Goal: Task Accomplishment & Management: Manage account settings

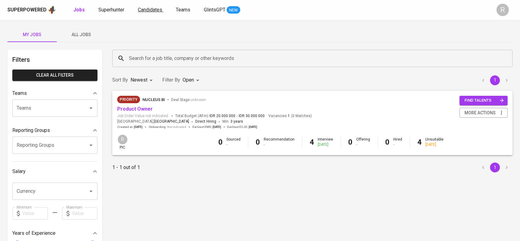
click at [153, 11] on span "Candidates" at bounding box center [150, 10] width 24 height 6
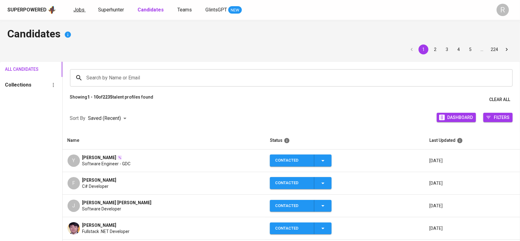
click at [78, 7] on span "Jobs" at bounding box center [78, 10] width 11 height 6
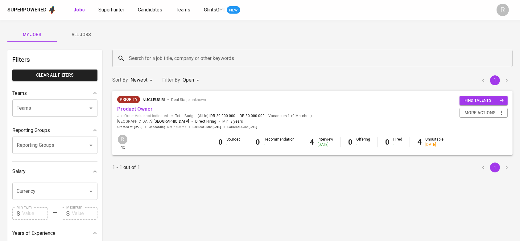
click at [74, 31] on span "All Jobs" at bounding box center [81, 35] width 42 height 8
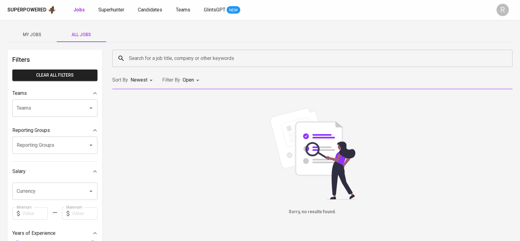
click at [152, 61] on input "Search for a job title, company or other keywords" at bounding box center [313, 58] width 373 height 12
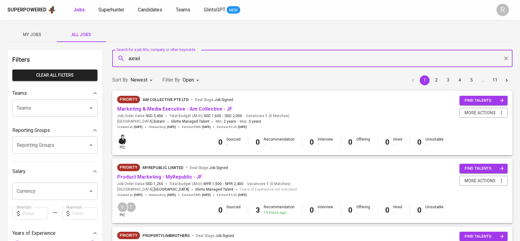
type input "axrail"
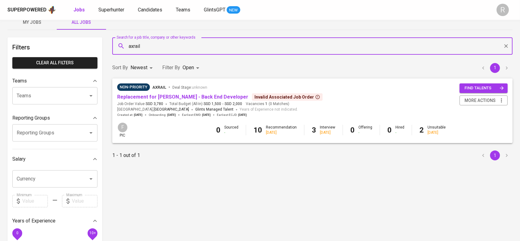
scroll to position [18, 0]
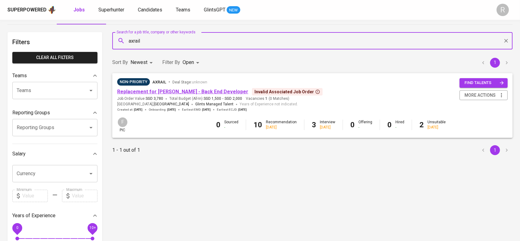
click at [143, 90] on link "Replacement for [PERSON_NAME] - Back End Developer" at bounding box center [182, 92] width 131 height 6
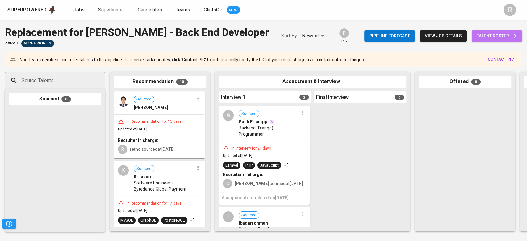
click at [487, 33] on span "talent roster" at bounding box center [496, 36] width 40 height 8
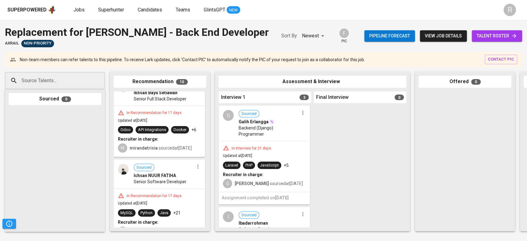
scroll to position [388, 0]
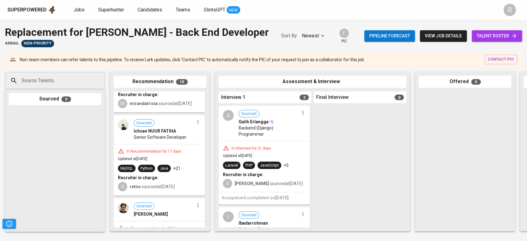
click at [149, 172] on div "Python" at bounding box center [146, 167] width 17 height 7
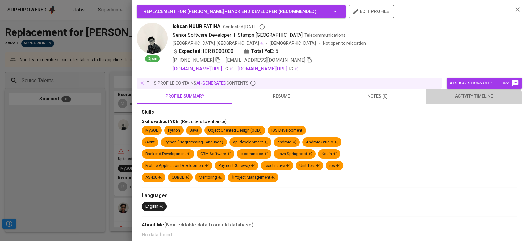
click at [459, 102] on button "activity timeline" at bounding box center [474, 96] width 96 height 15
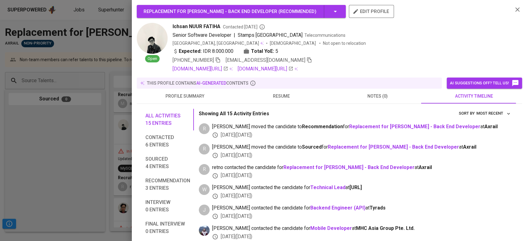
click at [219, 59] on icon "button" at bounding box center [218, 60] width 6 height 6
click at [110, 134] on div at bounding box center [263, 120] width 527 height 241
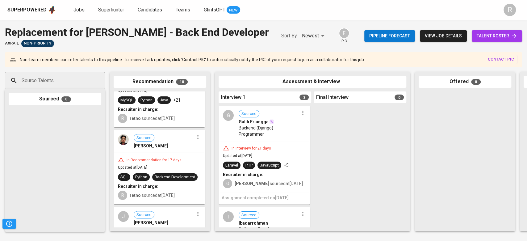
scroll to position [455, 0]
click at [154, 176] on span "Backend Development" at bounding box center [174, 178] width 45 height 6
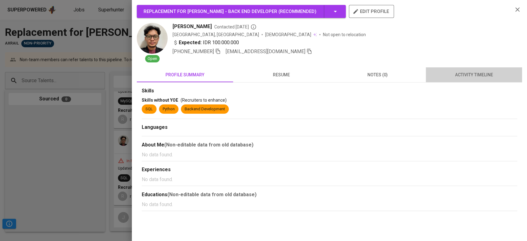
click at [457, 74] on span "activity timeline" at bounding box center [473, 75] width 89 height 8
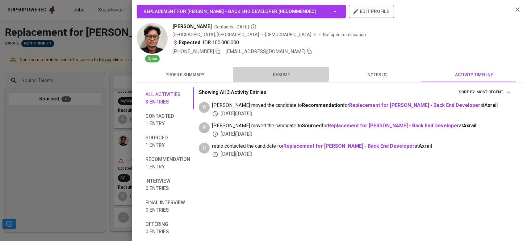
click at [276, 73] on span "resume" at bounding box center [281, 75] width 89 height 8
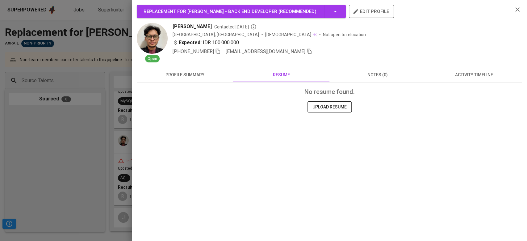
click at [115, 152] on div at bounding box center [263, 120] width 527 height 241
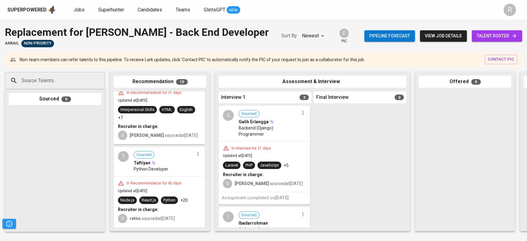
scroll to position [688, 0]
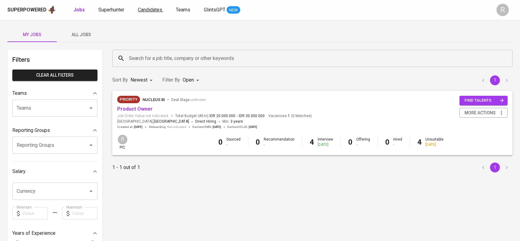
click at [154, 6] on link "Candidates" at bounding box center [151, 10] width 26 height 8
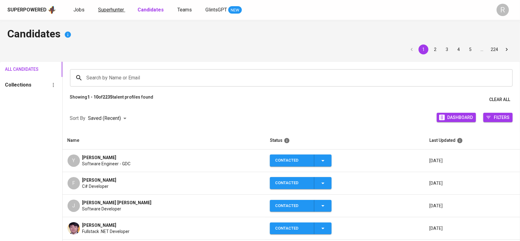
click at [120, 11] on span "Superhunter" at bounding box center [111, 10] width 26 height 6
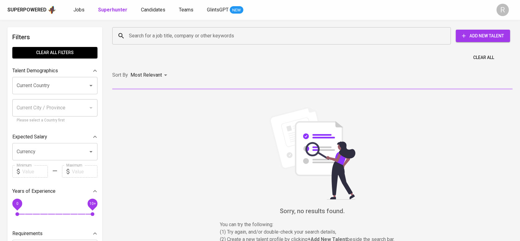
click at [149, 36] on input "Search for a job title, company or other keywords" at bounding box center [283, 36] width 312 height 12
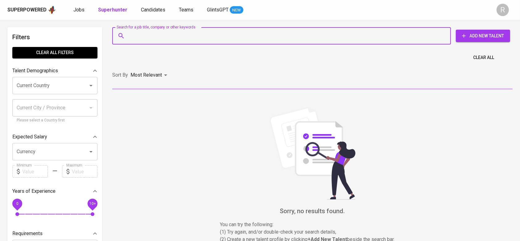
paste input "[PHONE_NUMBER]"
type input "[PHONE_NUMBER]"
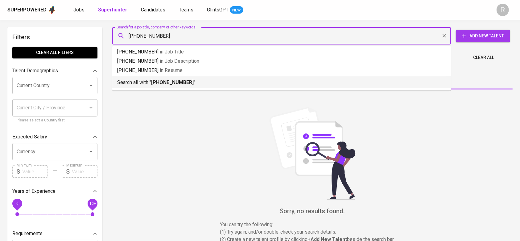
click at [160, 83] on b "[PHONE_NUMBER]" at bounding box center [172, 82] width 43 height 6
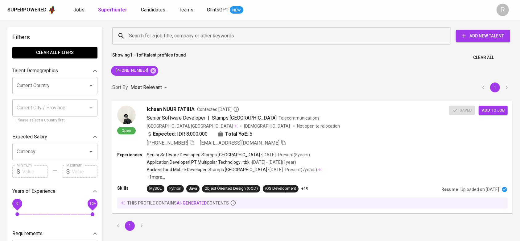
click at [153, 10] on span "Candidates" at bounding box center [153, 10] width 24 height 6
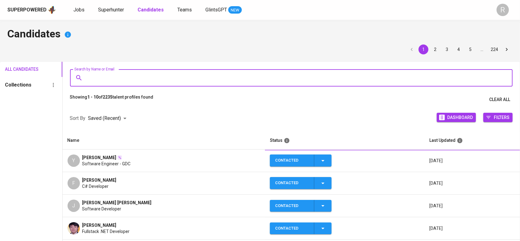
click at [117, 77] on input "Search by Name or Email" at bounding box center [293, 78] width 416 height 12
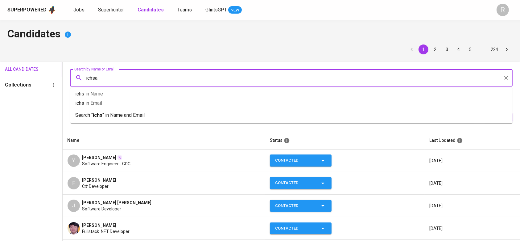
type input "ichsan"
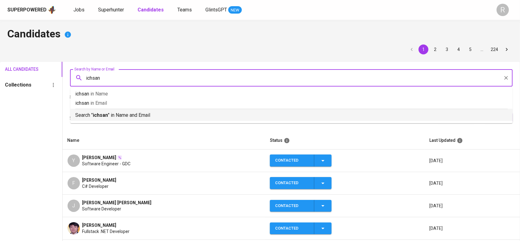
click at [99, 116] on b "ichsan" at bounding box center [100, 115] width 15 height 6
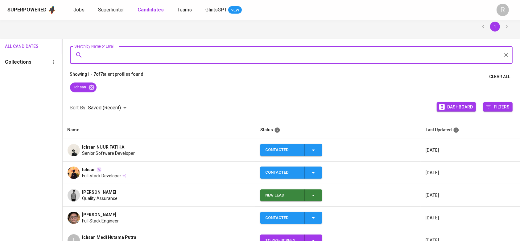
scroll to position [28, 0]
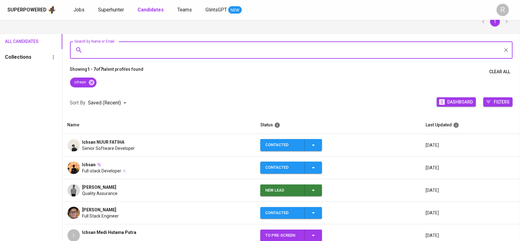
click at [312, 147] on icon "button" at bounding box center [313, 144] width 7 height 7
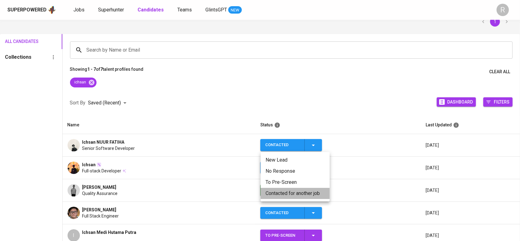
click at [279, 198] on li "Contacted for another job" at bounding box center [295, 193] width 69 height 11
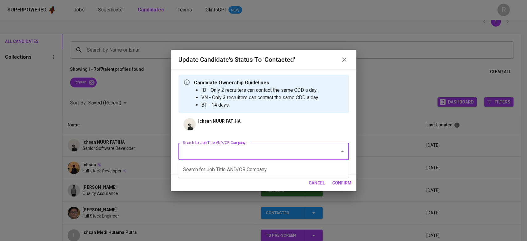
click at [235, 148] on input "Search for Job Title AND/OR Company" at bounding box center [255, 151] width 148 height 12
type input "[MEDICAL_DATA]"
click at [222, 169] on li "Senior BE DevOps Engineer ([MEDICAL_DATA])" at bounding box center [263, 169] width 170 height 11
type input "p"
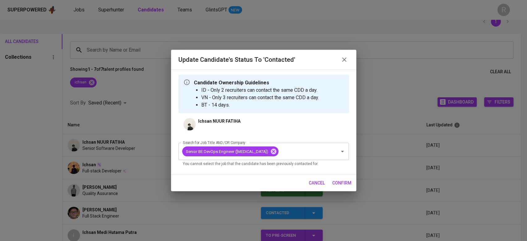
click at [355, 183] on div "cancel confirm" at bounding box center [263, 183] width 185 height 16
click at [338, 181] on span "confirm" at bounding box center [341, 183] width 19 height 8
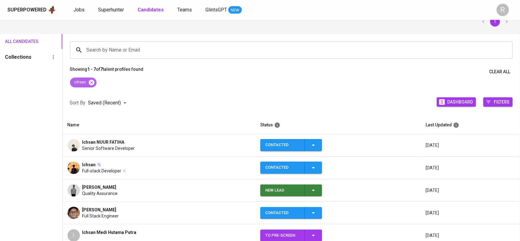
click at [94, 83] on icon at bounding box center [92, 82] width 6 height 6
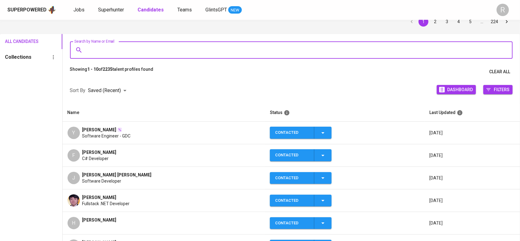
click at [108, 48] on input "Search by Name or Email" at bounding box center [293, 50] width 416 height 12
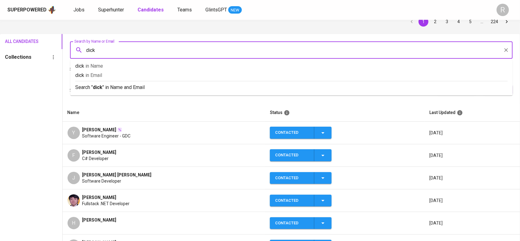
type input "dicky"
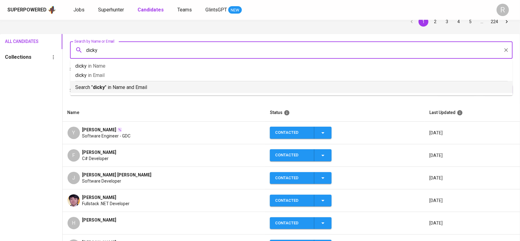
click at [87, 88] on p "Search " dicky " in Name and Email" at bounding box center [291, 87] width 433 height 7
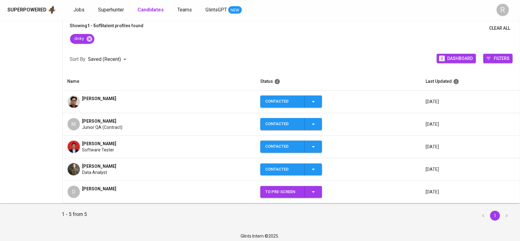
scroll to position [72, 0]
click at [138, 110] on td "[PERSON_NAME]" at bounding box center [159, 101] width 193 height 23
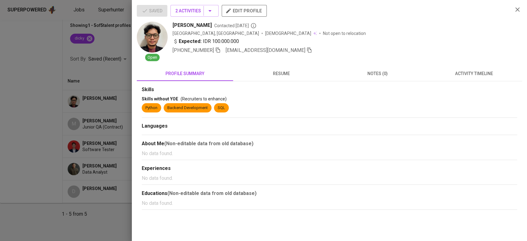
click at [458, 73] on span "activity timeline" at bounding box center [473, 74] width 89 height 8
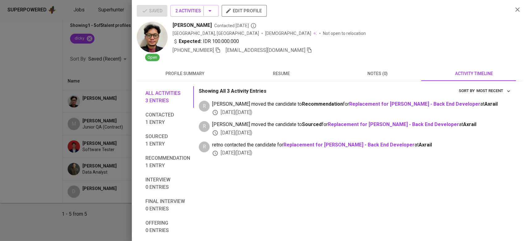
click at [52, 153] on div at bounding box center [263, 120] width 527 height 241
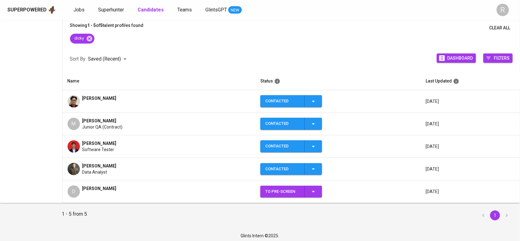
click at [310, 102] on icon "button" at bounding box center [313, 101] width 7 height 7
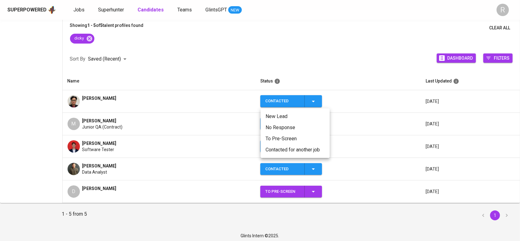
click at [269, 148] on li "Contacted for another job" at bounding box center [295, 149] width 69 height 11
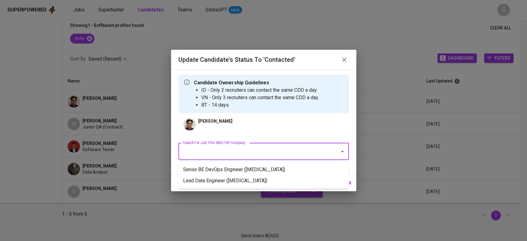
click at [215, 153] on input "Search for Job Title AND/OR Company" at bounding box center [255, 151] width 148 height 12
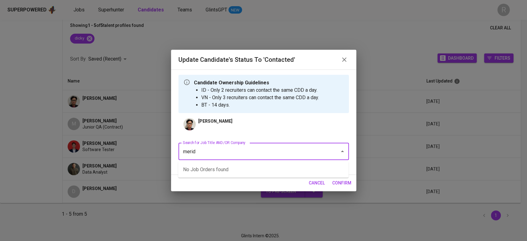
type input "meridi"
type input "pyth"
type input "["
click at [205, 168] on li "Senior BE DevOps Engineer ([MEDICAL_DATA])" at bounding box center [263, 169] width 170 height 11
type input "p"
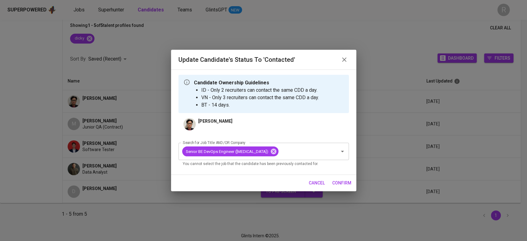
click at [333, 179] on span "confirm" at bounding box center [341, 183] width 19 height 8
